Goal: Task Accomplishment & Management: Manage account settings

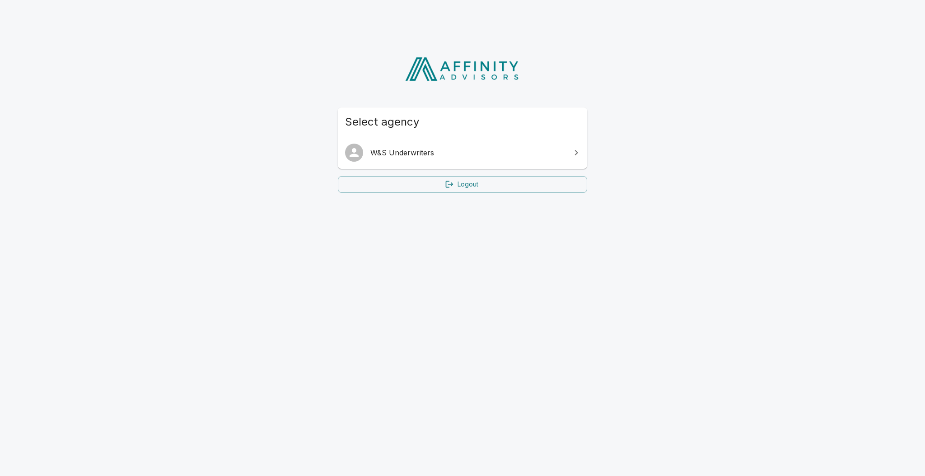
click at [437, 160] on link "W&S Underwriters" at bounding box center [462, 152] width 249 height 25
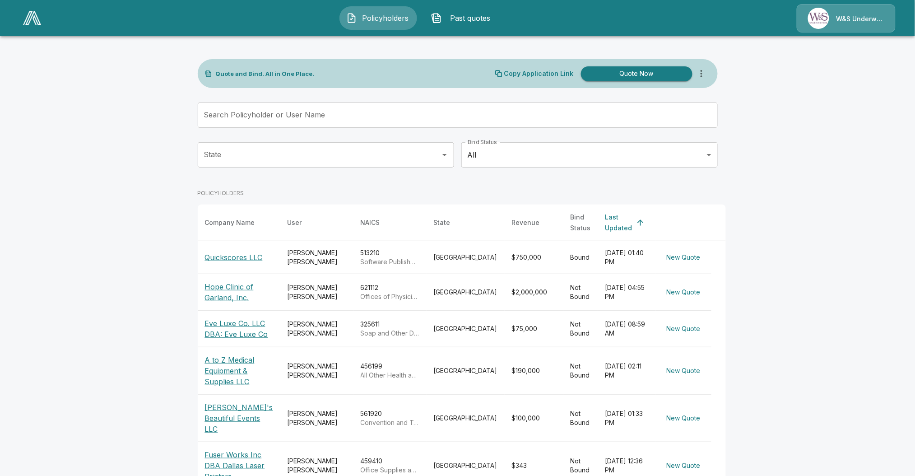
click at [235, 252] on p "Quickscores LLC" at bounding box center [234, 257] width 58 height 11
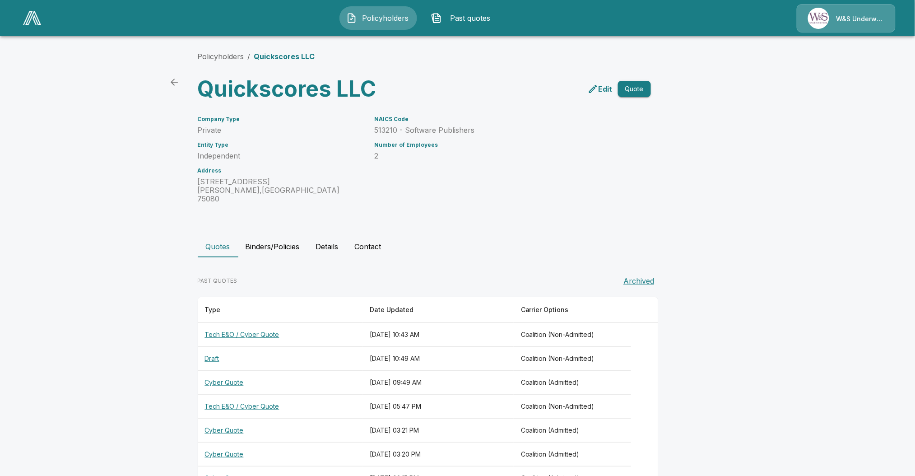
click at [21, 235] on main "Policyholders / Quickscores LLC Quickscores LLC Edit Quote Company Type Private…" at bounding box center [457, 337] width 915 height 674
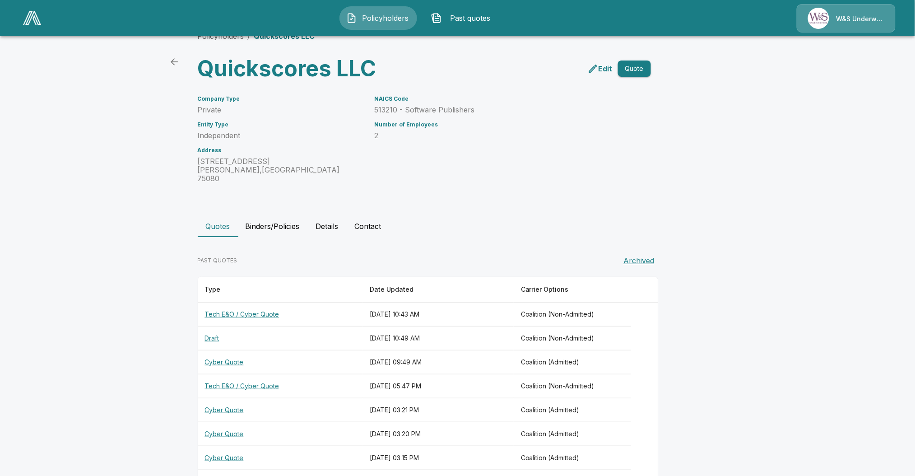
click at [285, 220] on button "Binders/Policies" at bounding box center [272, 226] width 69 height 22
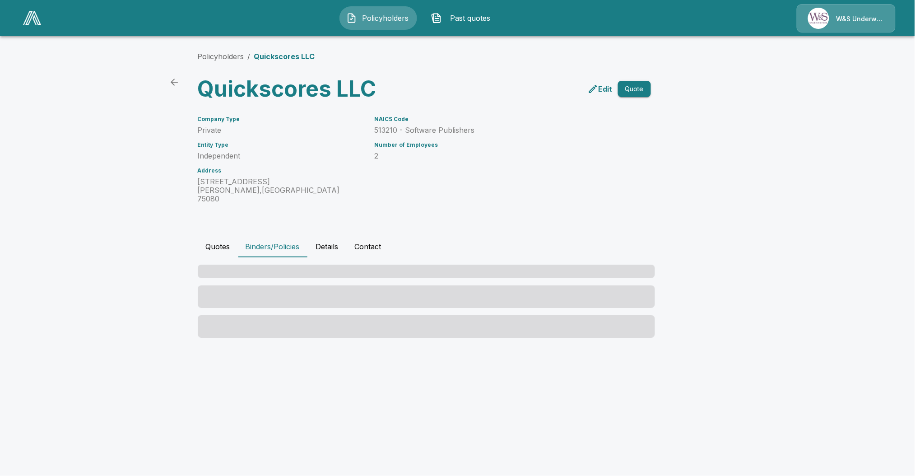
scroll to position [0, 0]
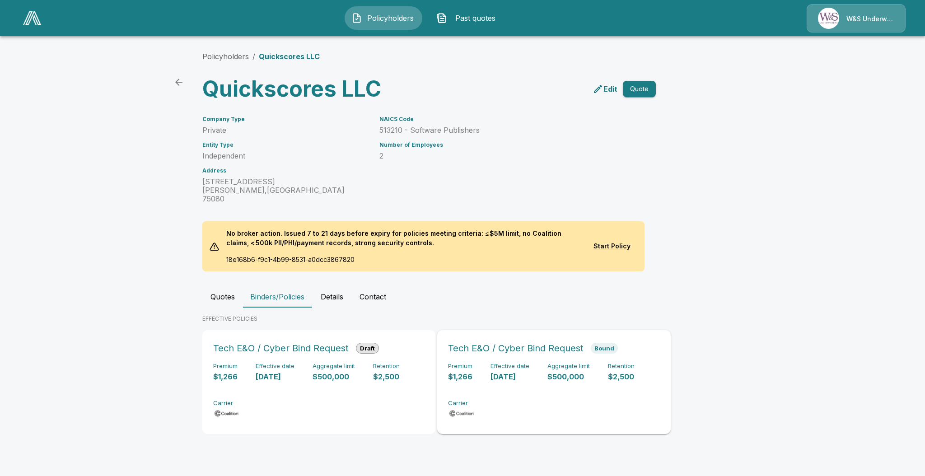
click at [507, 341] on h6 "Tech E&O / Cyber Bind Request" at bounding box center [515, 348] width 135 height 14
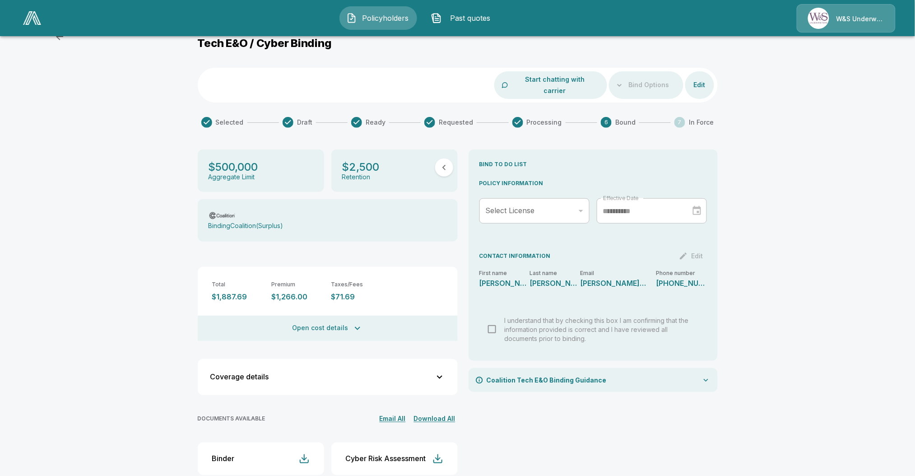
scroll to position [33, 0]
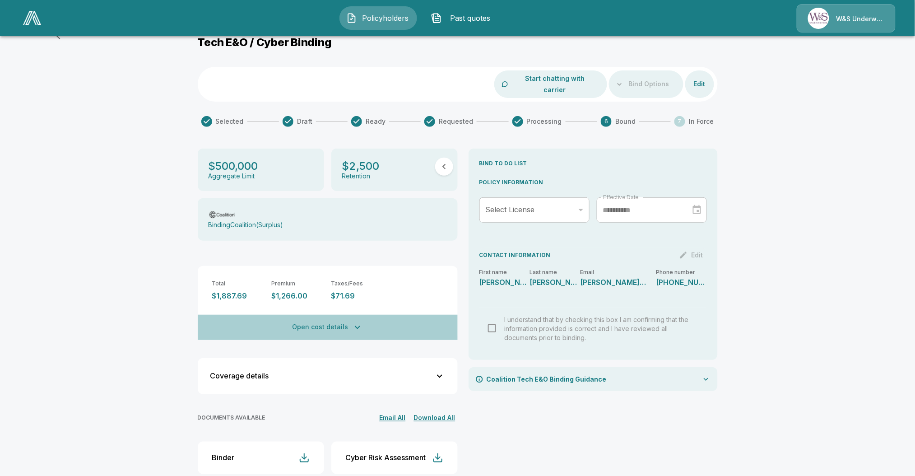
click at [345, 319] on button "Open cost details" at bounding box center [328, 327] width 260 height 25
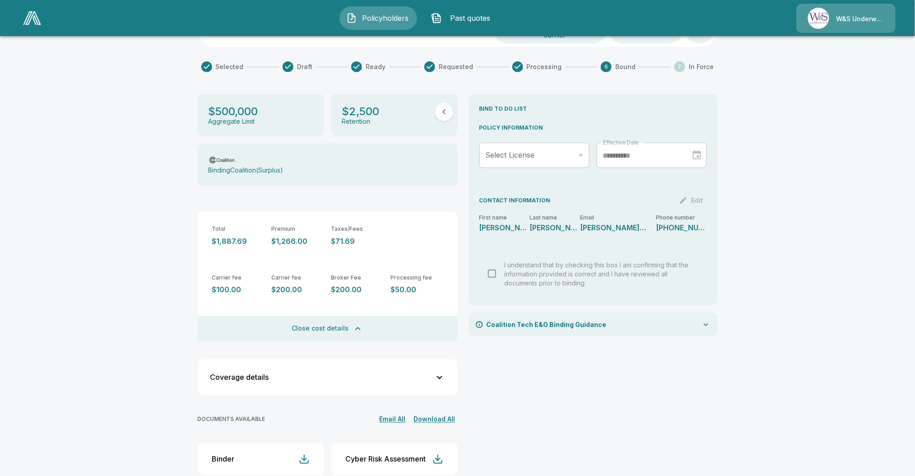
scroll to position [88, 0]
